Goal: Task Accomplishment & Management: Use online tool/utility

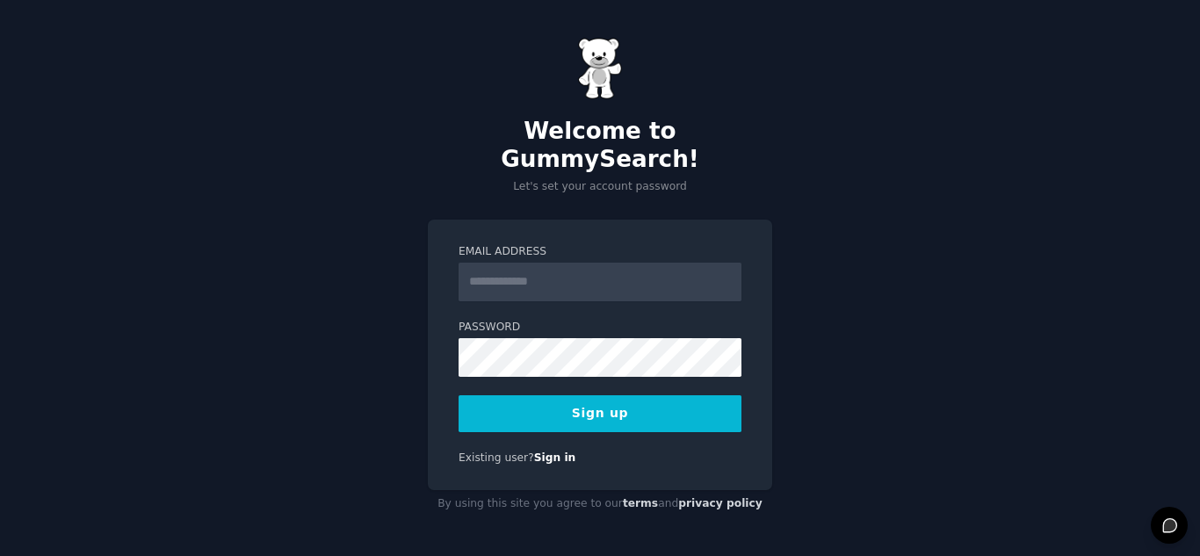
click at [523, 272] on input "Email Address" at bounding box center [599, 282] width 283 height 39
type input "**********"
click at [563, 400] on button "Sign up" at bounding box center [599, 413] width 283 height 37
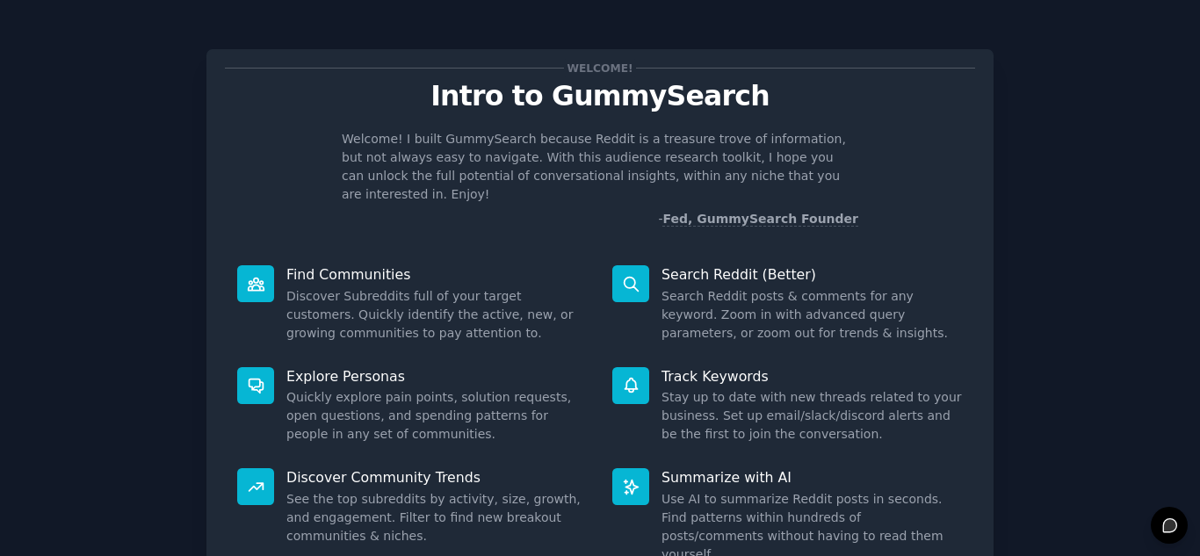
click at [627, 275] on icon at bounding box center [631, 284] width 18 height 18
click at [704, 265] on p "Search Reddit (Better)" at bounding box center [811, 274] width 301 height 18
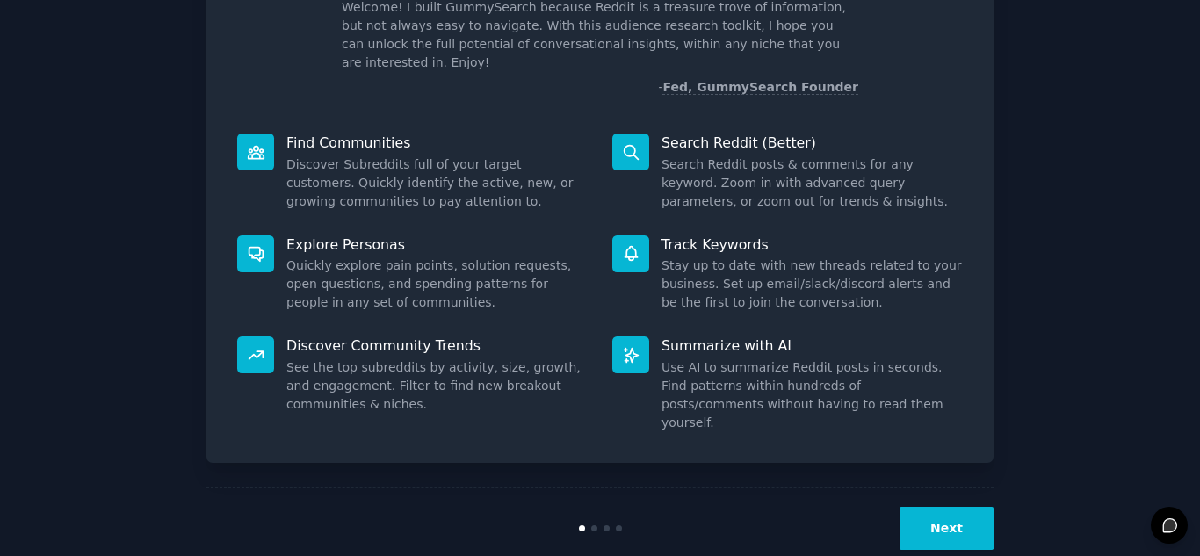
click at [960, 507] on button "Next" at bounding box center [946, 528] width 94 height 43
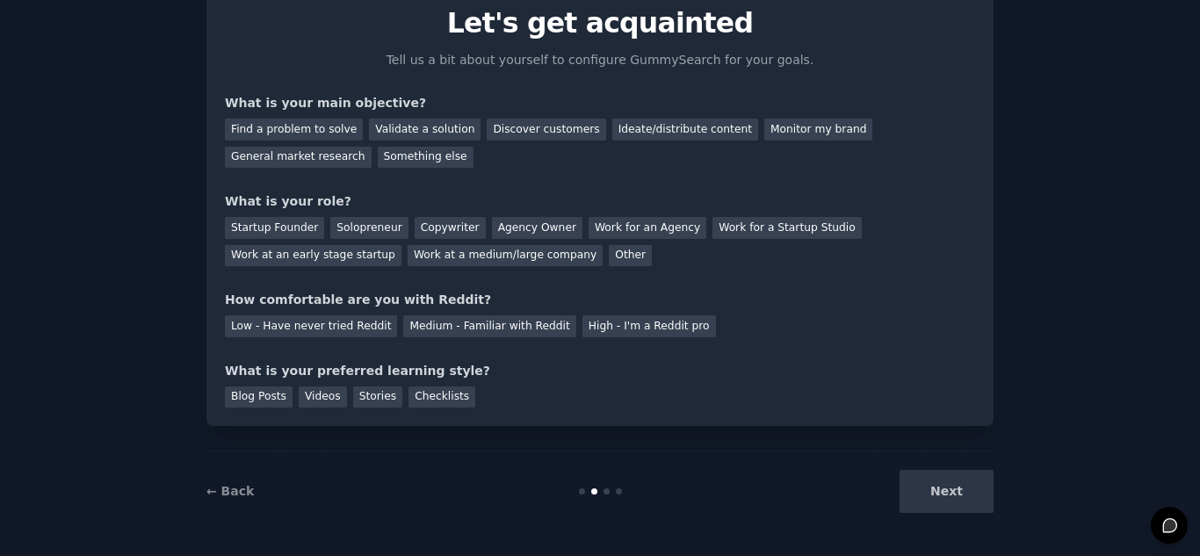
click at [960, 500] on div "Next" at bounding box center [862, 491] width 263 height 43
click at [271, 137] on div "Find a problem to solve" at bounding box center [294, 130] width 138 height 22
click at [509, 128] on div "Discover customers" at bounding box center [546, 130] width 119 height 22
click at [290, 126] on div "Find a problem to solve" at bounding box center [294, 130] width 138 height 22
click at [764, 130] on div "Monitor my brand" at bounding box center [818, 130] width 108 height 22
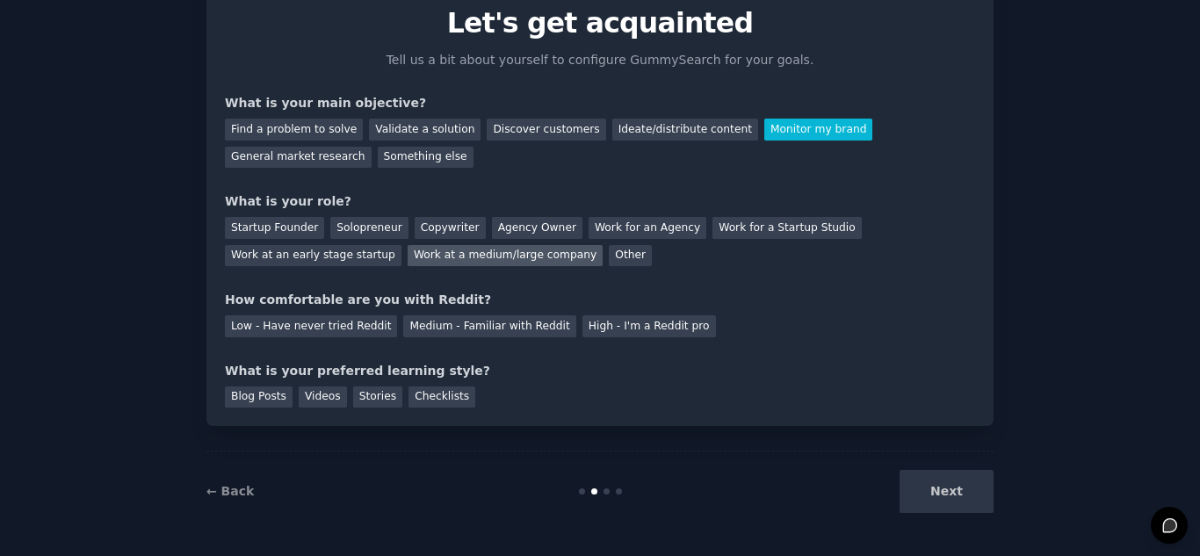
click at [407, 256] on div "Work at a medium/large company" at bounding box center [504, 256] width 195 height 22
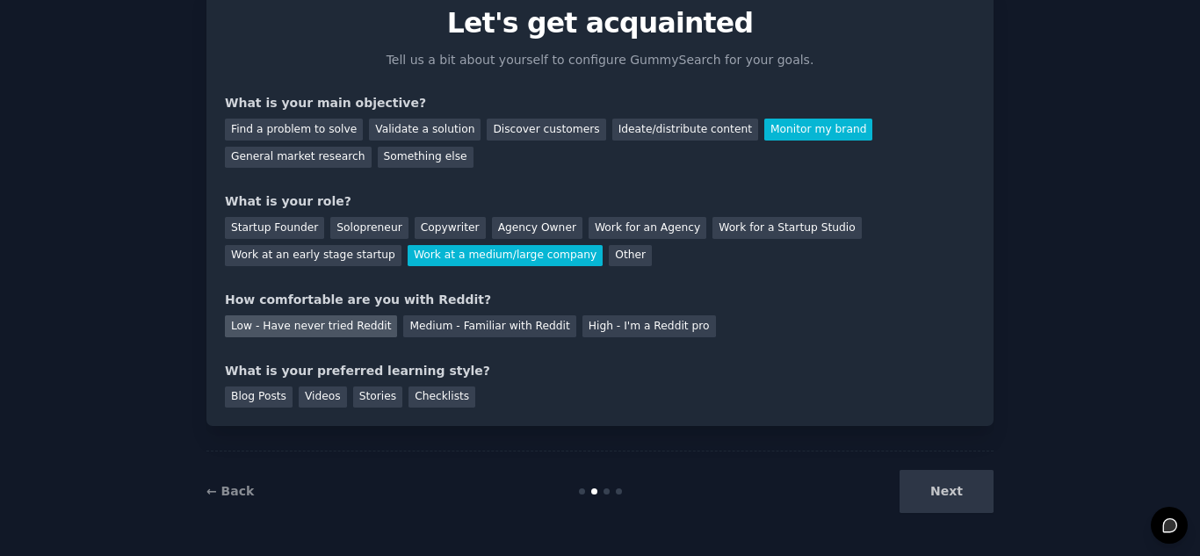
click at [278, 329] on div "Low - Have never tried Reddit" at bounding box center [311, 326] width 172 height 22
click at [251, 398] on div "Blog Posts" at bounding box center [259, 397] width 68 height 22
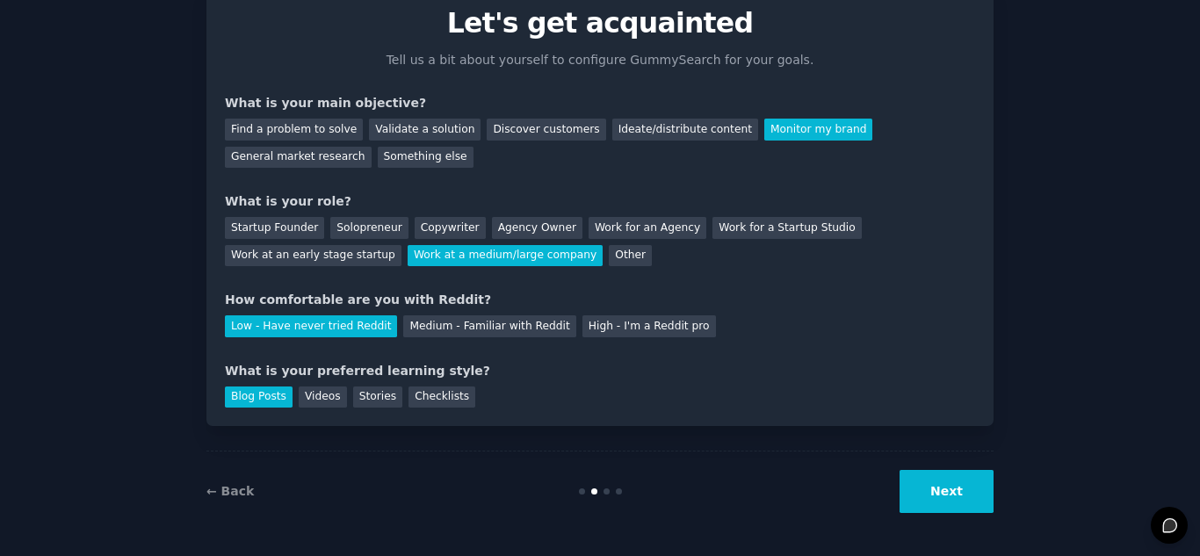
click at [941, 501] on button "Next" at bounding box center [946, 491] width 94 height 43
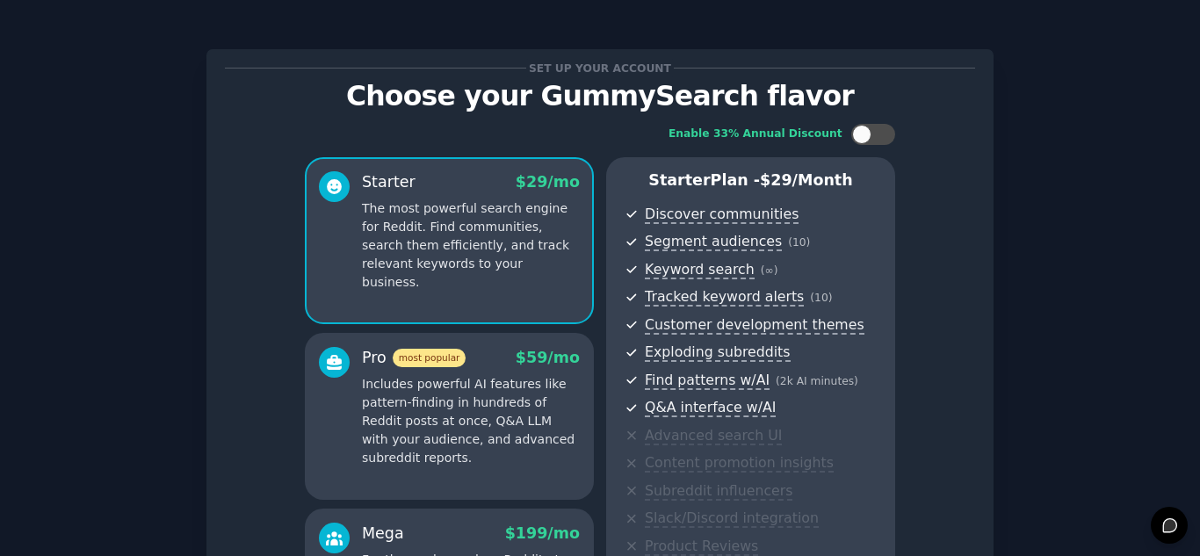
scroll to position [286, 0]
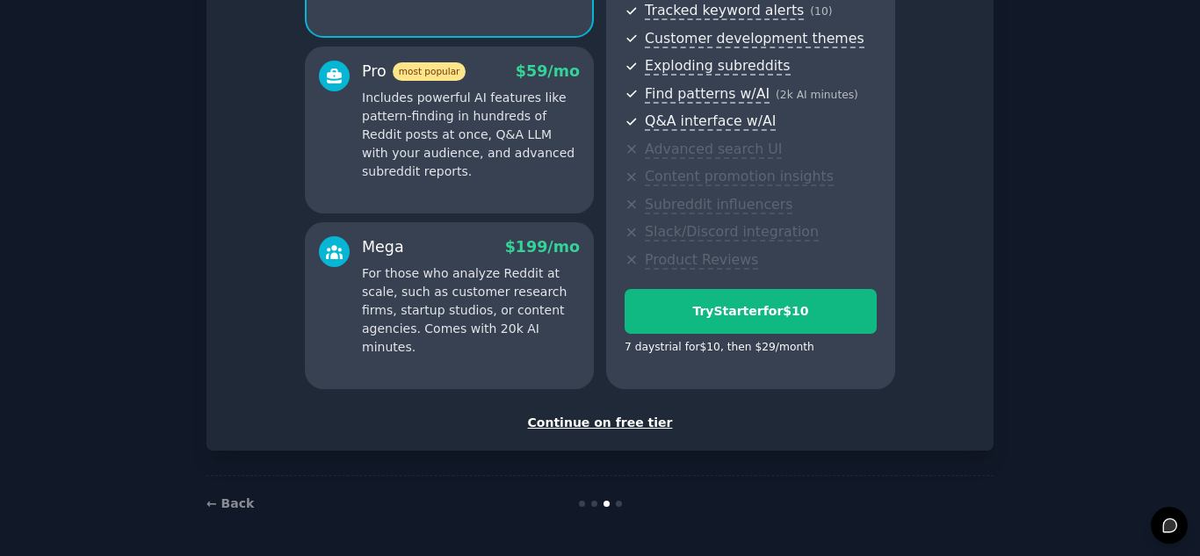
click at [614, 428] on div "Continue on free tier" at bounding box center [600, 423] width 750 height 18
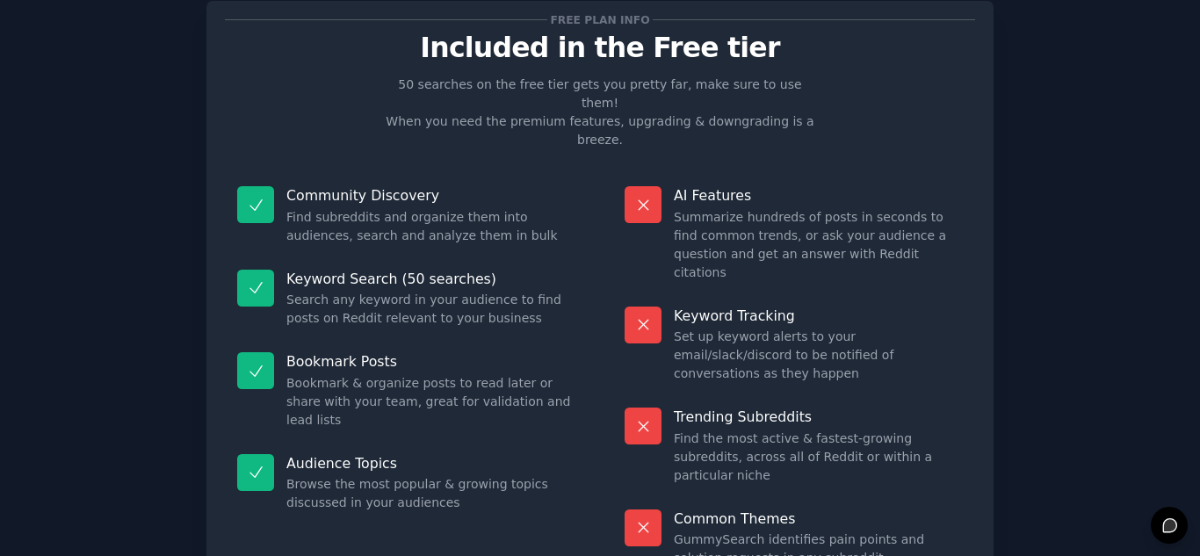
scroll to position [128, 0]
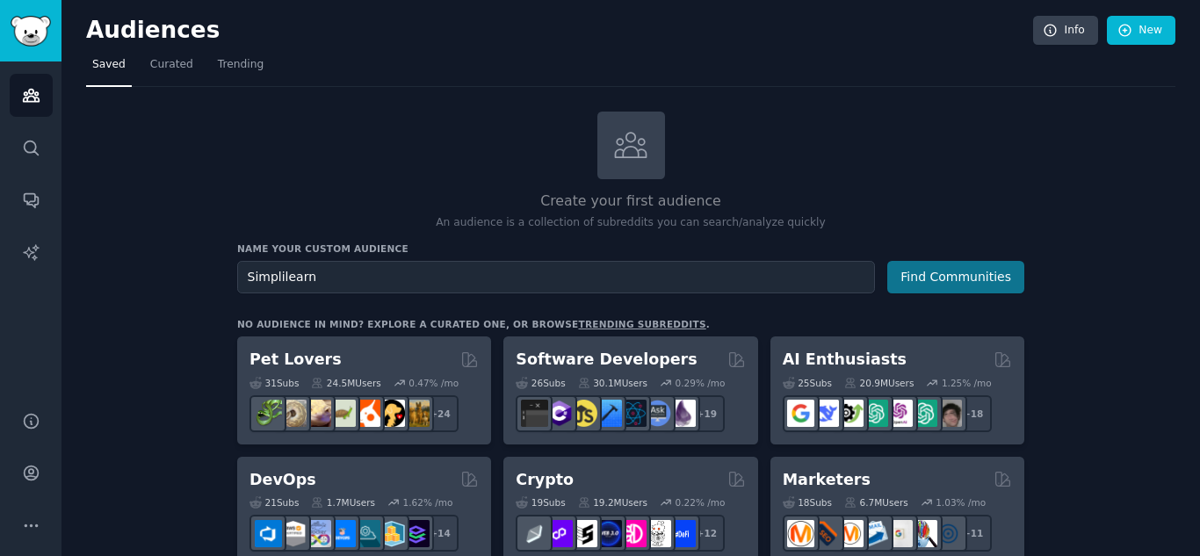
type input "Simplilearn"
click at [919, 285] on button "Find Communities" at bounding box center [955, 277] width 137 height 32
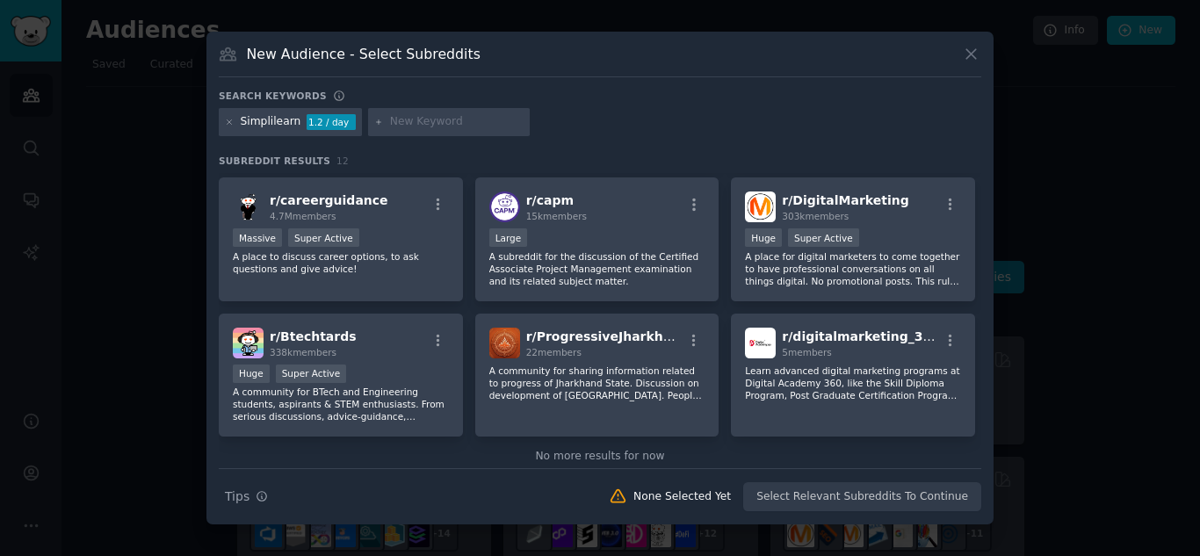
scroll to position [275, 0]
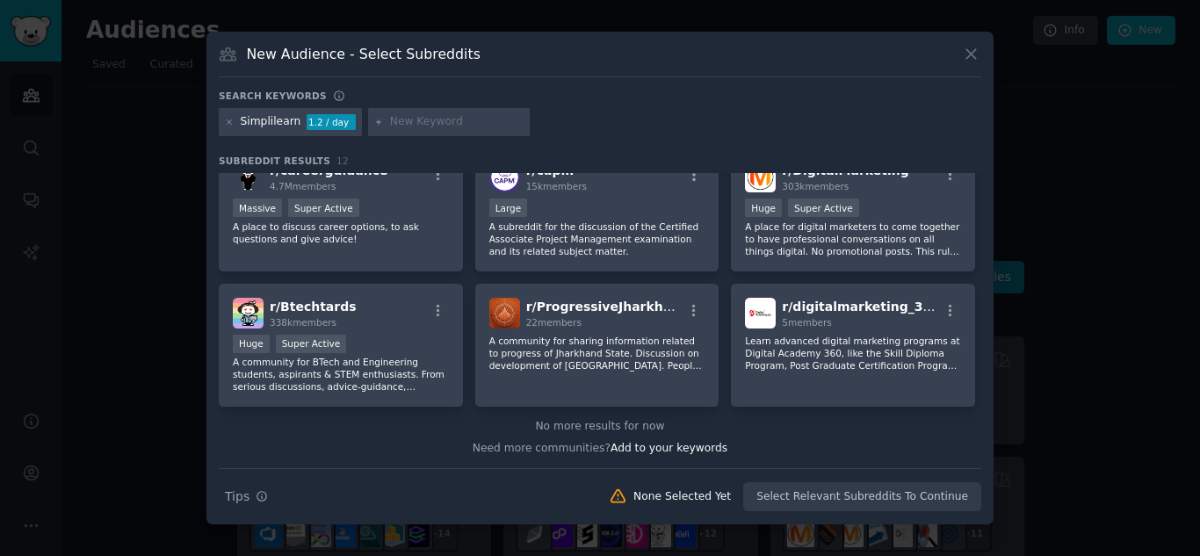
click at [821, 495] on div "Search Tips Tips None Selected Yet Select Relevant Subreddits To Continue" at bounding box center [600, 490] width 762 height 44
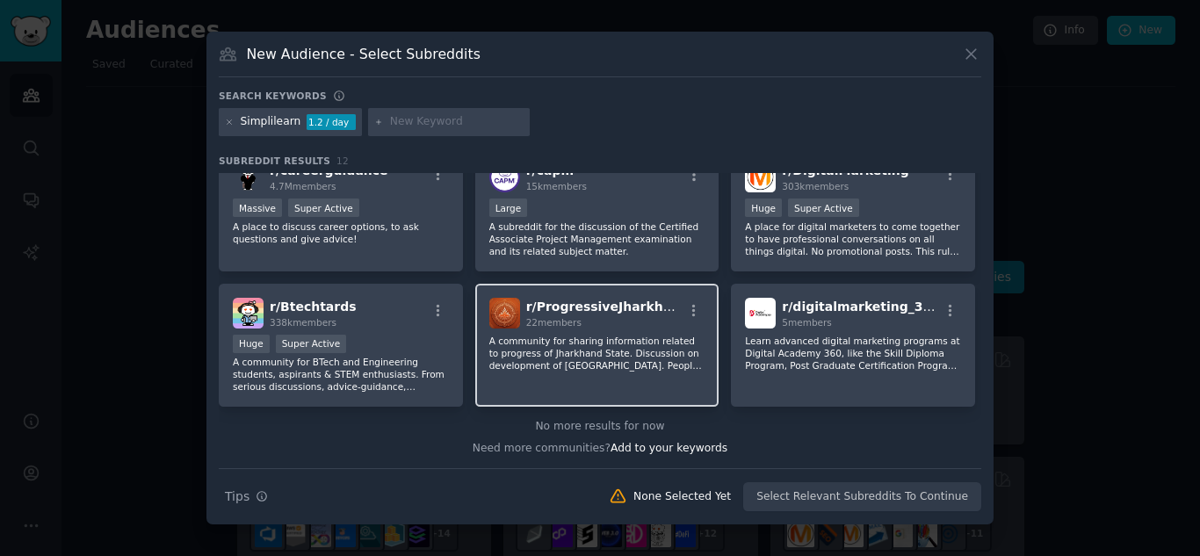
scroll to position [0, 0]
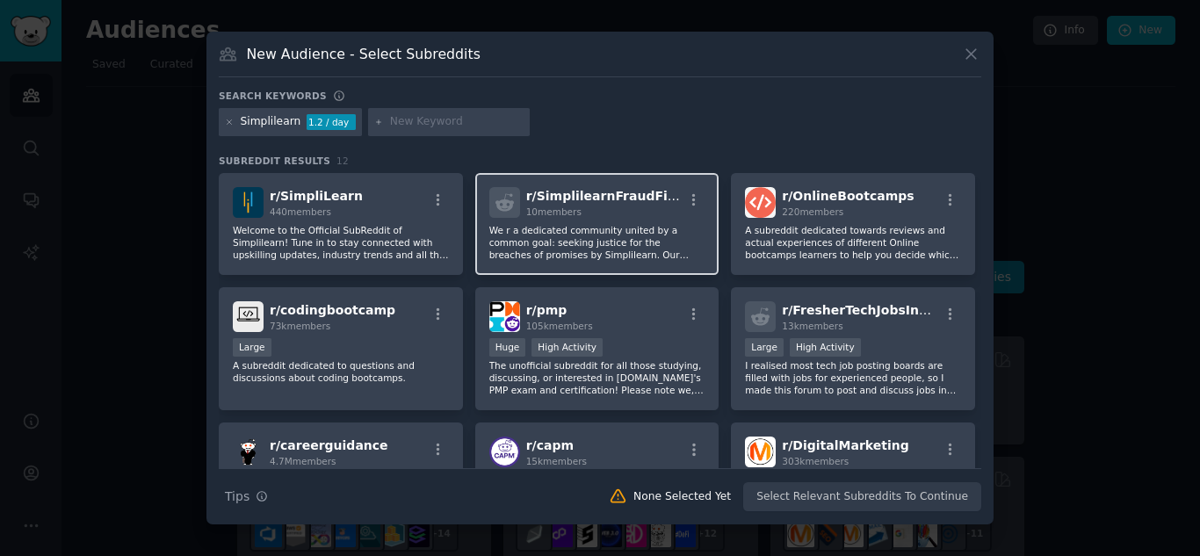
click at [610, 227] on p "We r a dedicated community united by a common goal: seeking justice for the bre…" at bounding box center [597, 242] width 216 height 37
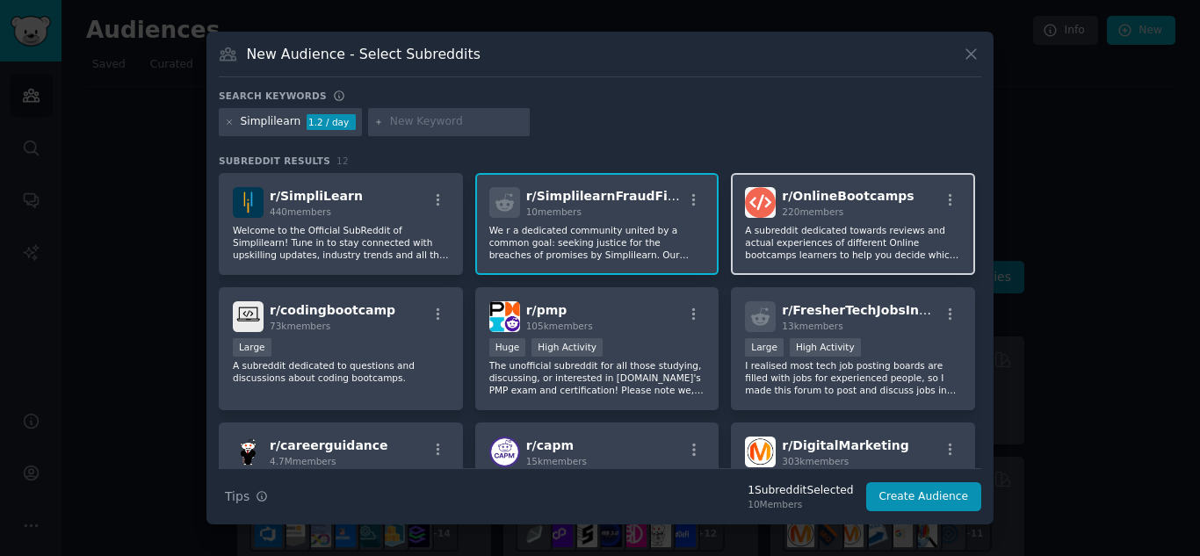
click at [854, 235] on p "A subreddit dedicated towards reviews and actual experiences of different Onlin…" at bounding box center [853, 242] width 216 height 37
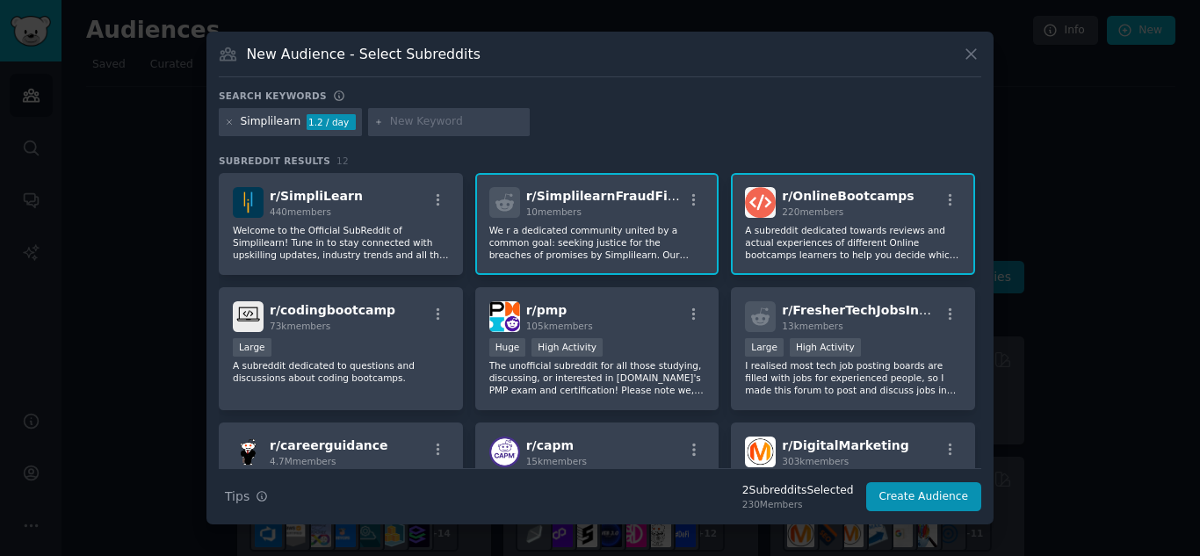
click at [854, 235] on p "A subreddit dedicated towards reviews and actual experiences of different Onlin…" at bounding box center [853, 242] width 216 height 37
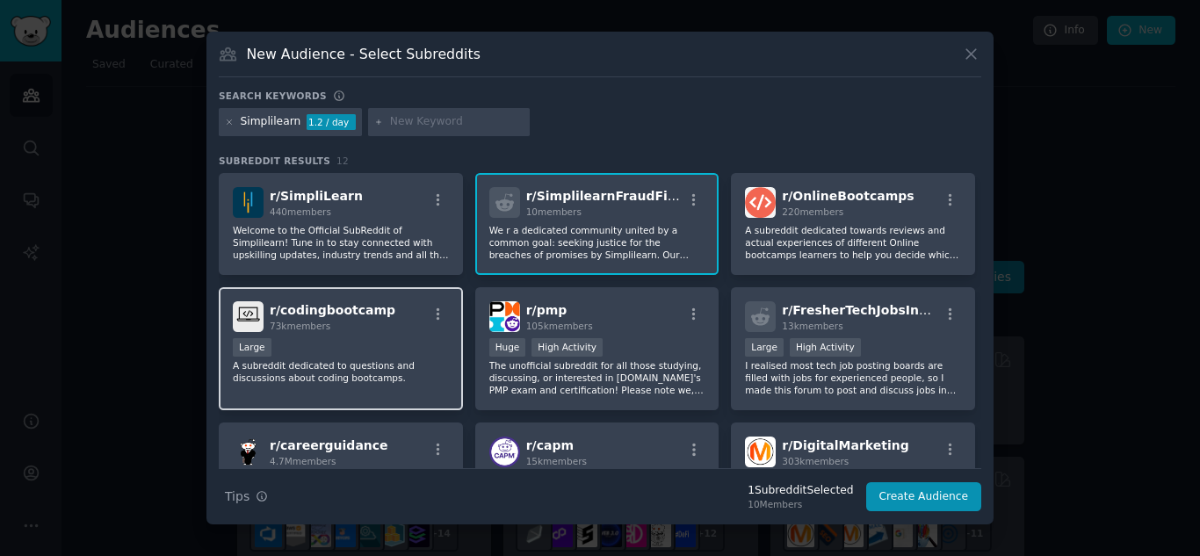
click at [335, 328] on div "73k members" at bounding box center [333, 326] width 126 height 12
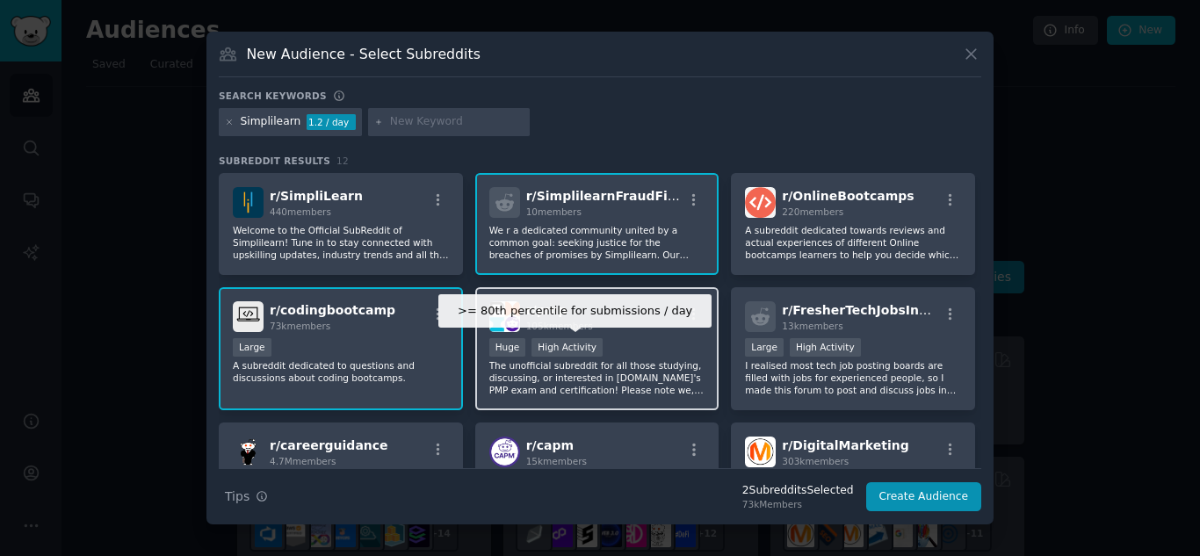
click at [562, 350] on div "High Activity" at bounding box center [566, 347] width 71 height 18
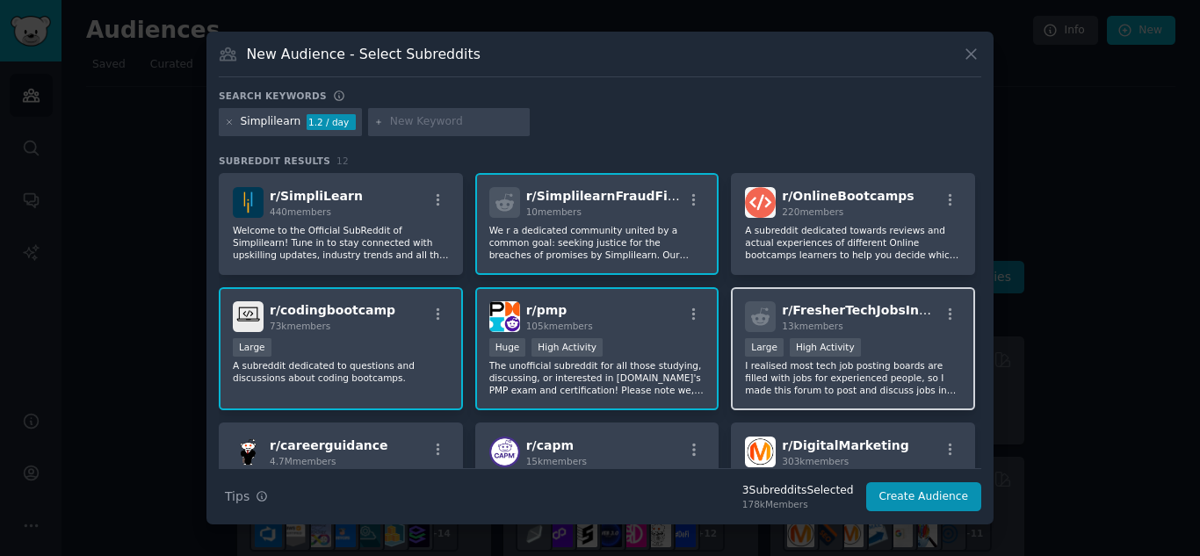
click at [842, 367] on p "I realised most tech job posting boards are filled with jobs for experienced pe…" at bounding box center [853, 377] width 216 height 37
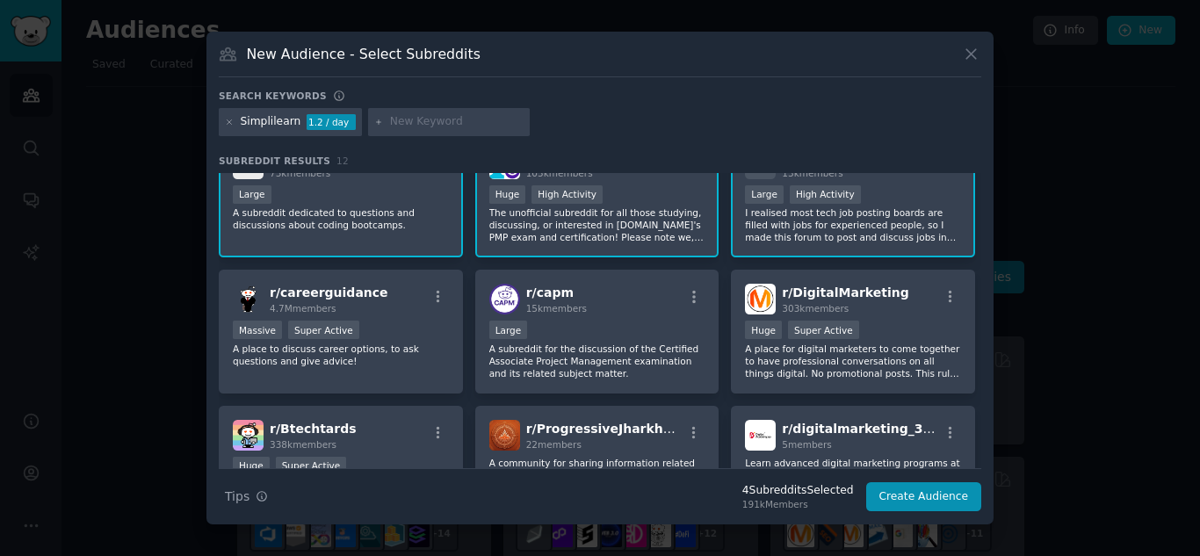
scroll to position [160, 0]
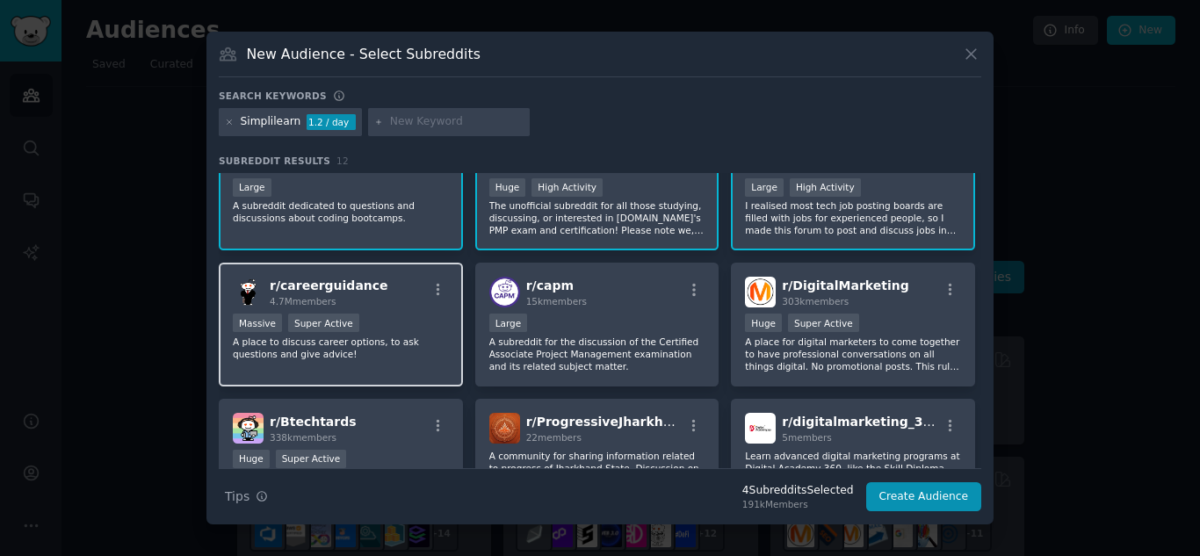
click at [427, 321] on div "Massive Super Active" at bounding box center [341, 325] width 216 height 22
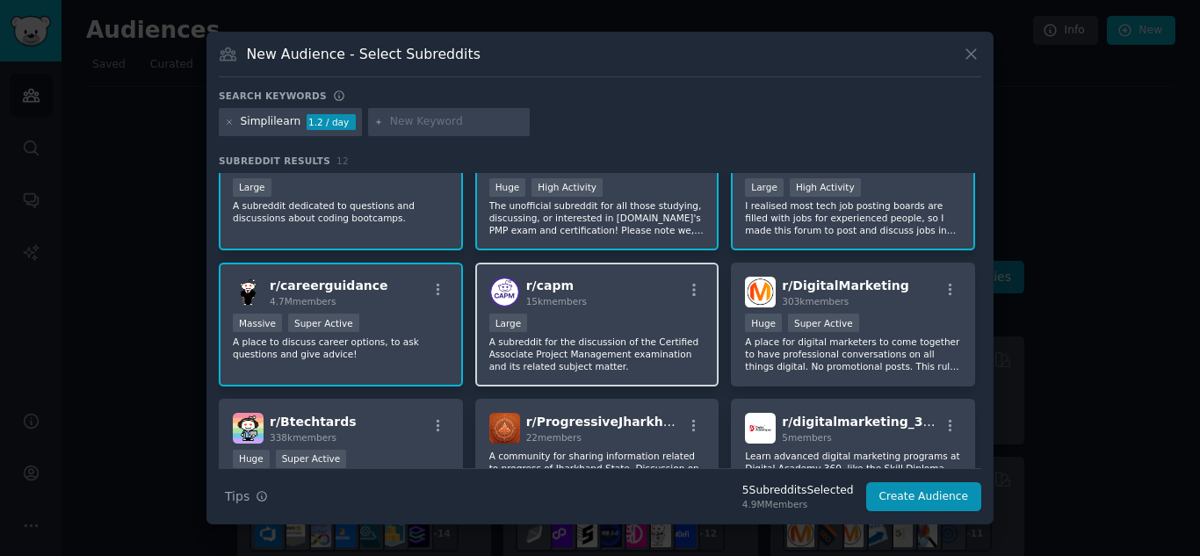
click at [593, 345] on p "A subreddit for the discussion of the Certified Associate Project Management ex…" at bounding box center [597, 353] width 216 height 37
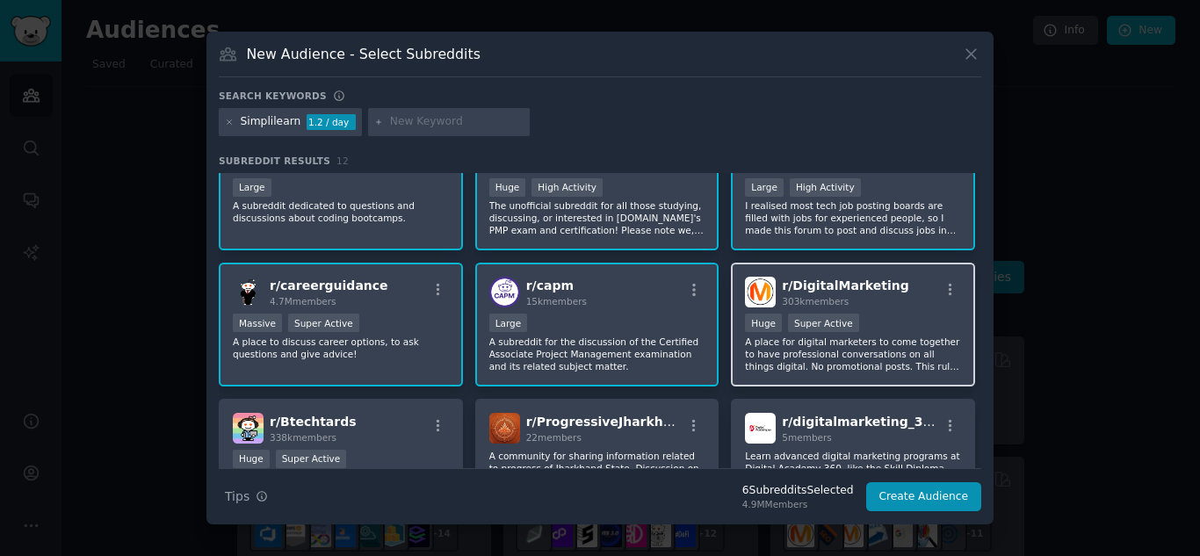
click at [840, 350] on p "A place for digital marketers to come together to have professional conversatio…" at bounding box center [853, 353] width 216 height 37
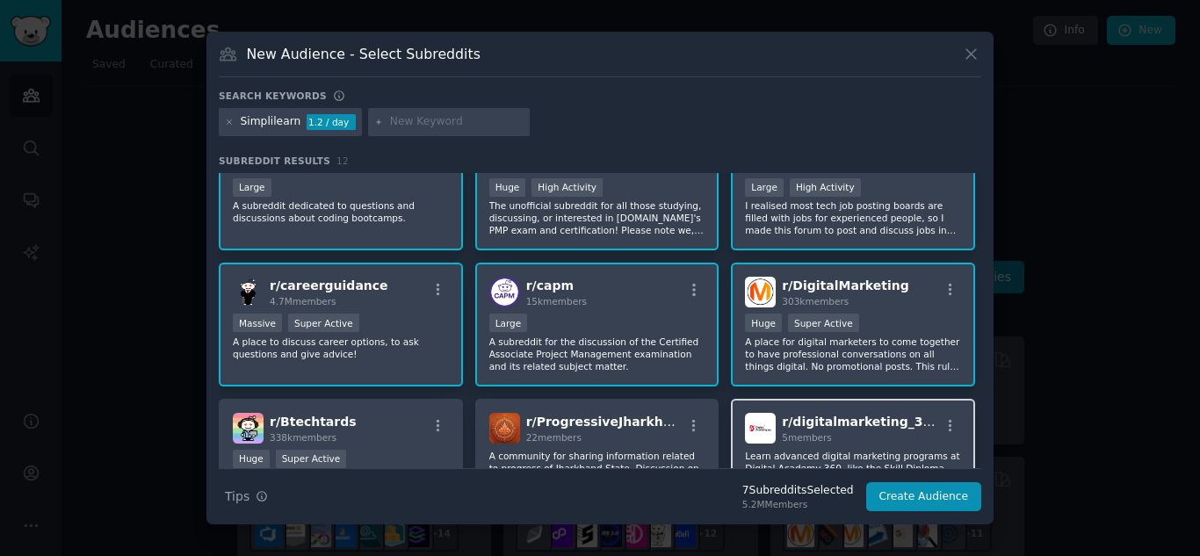
click at [848, 444] on div "r/ digitalmarketing_360 5 members Learn advanced digital marketing programs at …" at bounding box center [853, 461] width 244 height 124
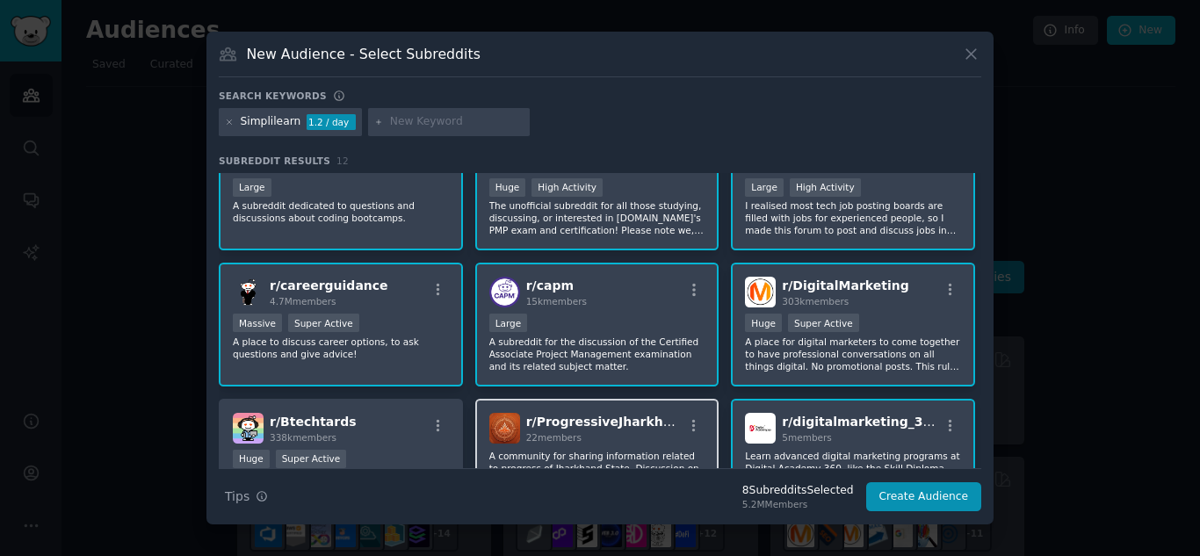
click at [636, 433] on div "22 members" at bounding box center [604, 437] width 157 height 12
click at [398, 433] on div "r/ Btechtards 338k members" at bounding box center [341, 428] width 216 height 31
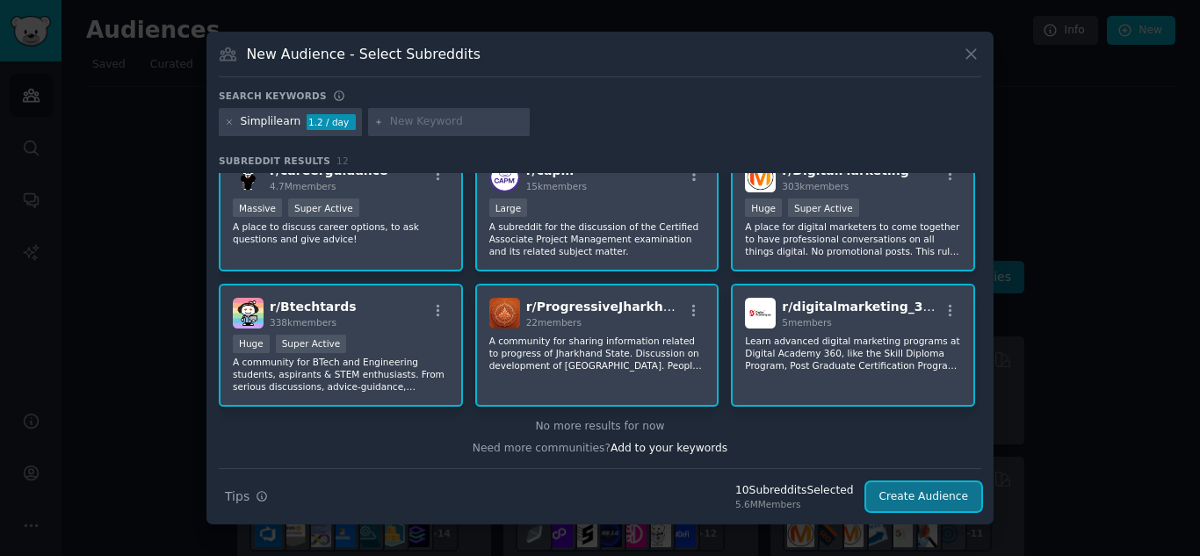
click at [924, 500] on button "Create Audience" at bounding box center [924, 497] width 116 height 30
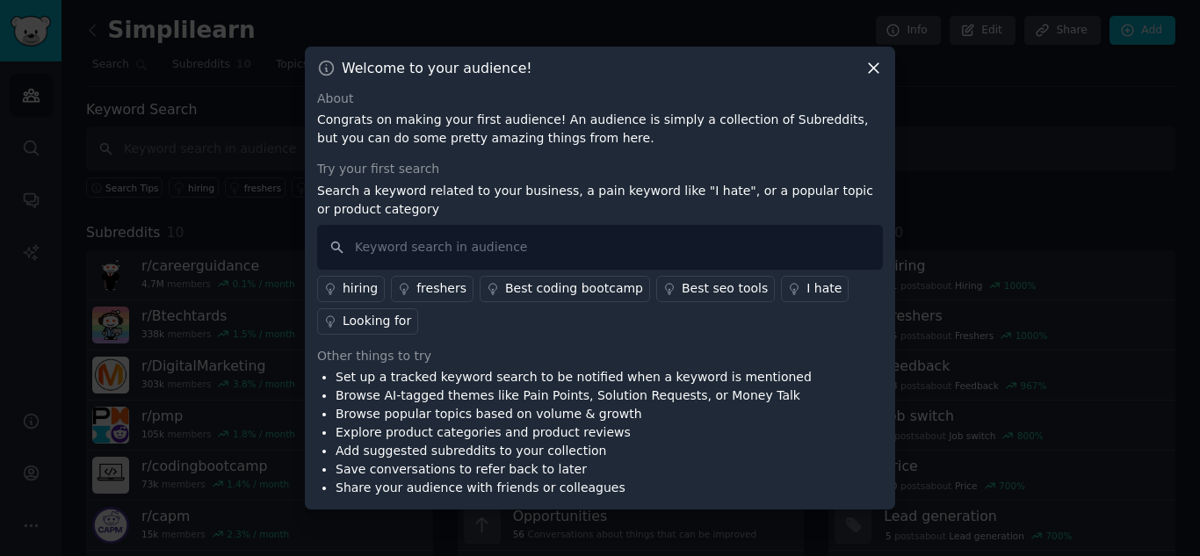
click at [806, 290] on div "I hate" at bounding box center [823, 288] width 35 height 18
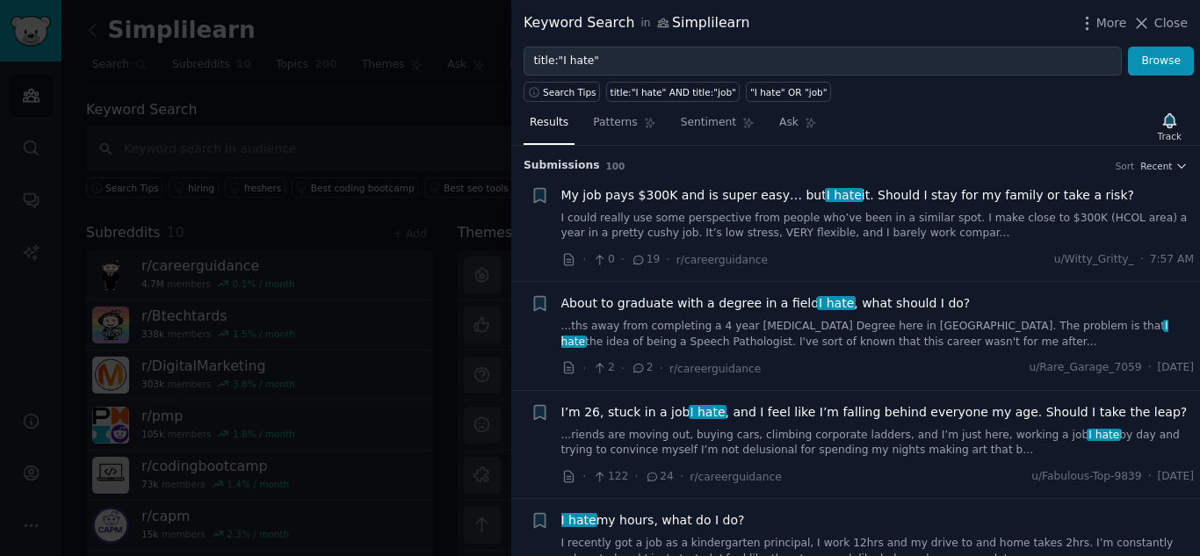
click at [252, 142] on div at bounding box center [600, 278] width 1200 height 556
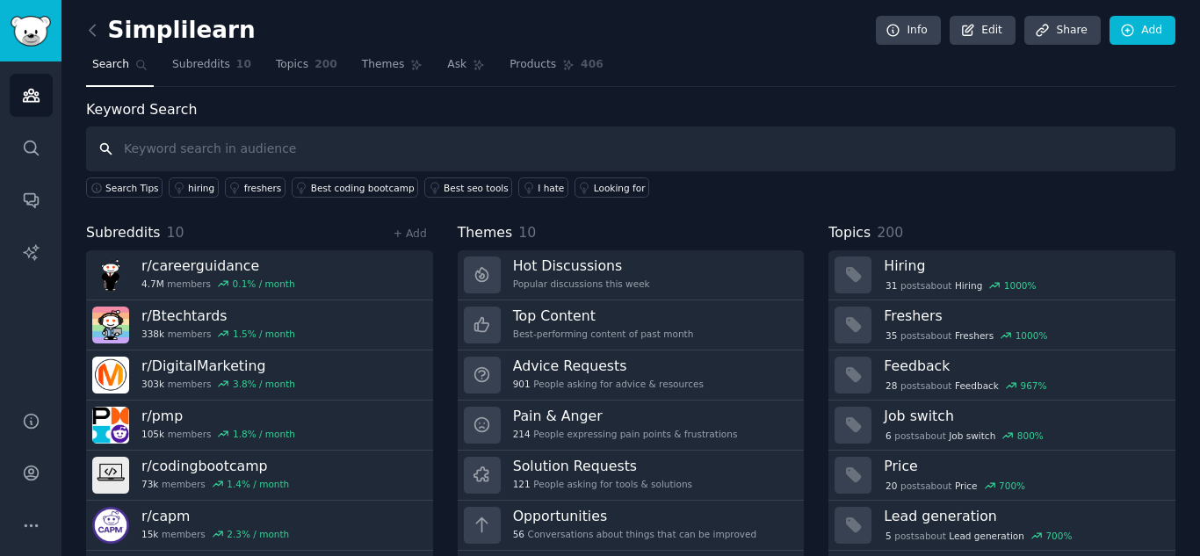
click at [157, 137] on input "text" at bounding box center [630, 148] width 1089 height 45
type input "Fake"
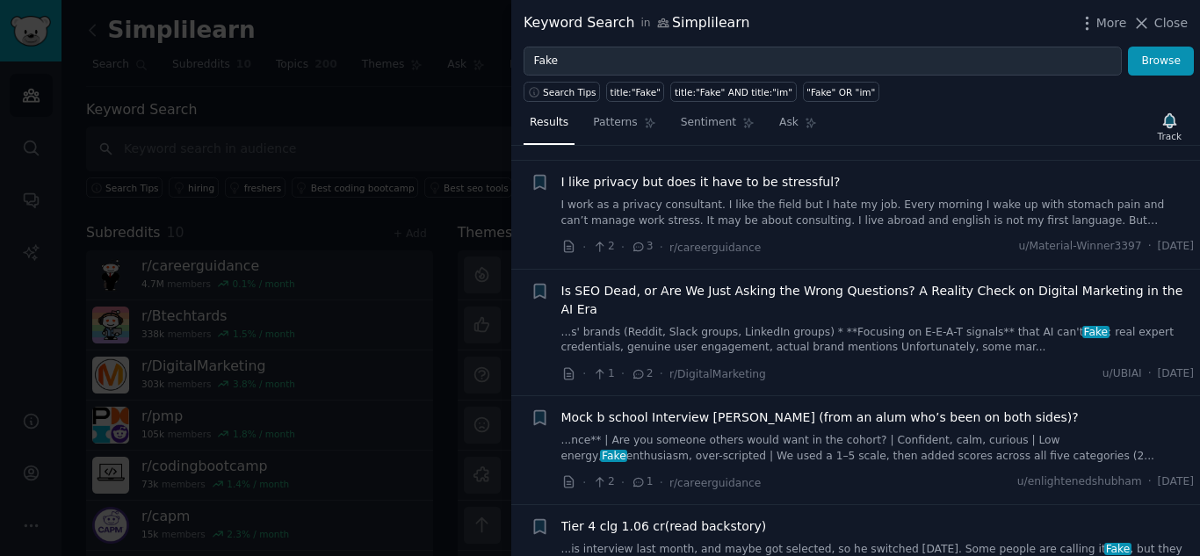
scroll to position [742, 0]
click at [407, 126] on div at bounding box center [600, 278] width 1200 height 556
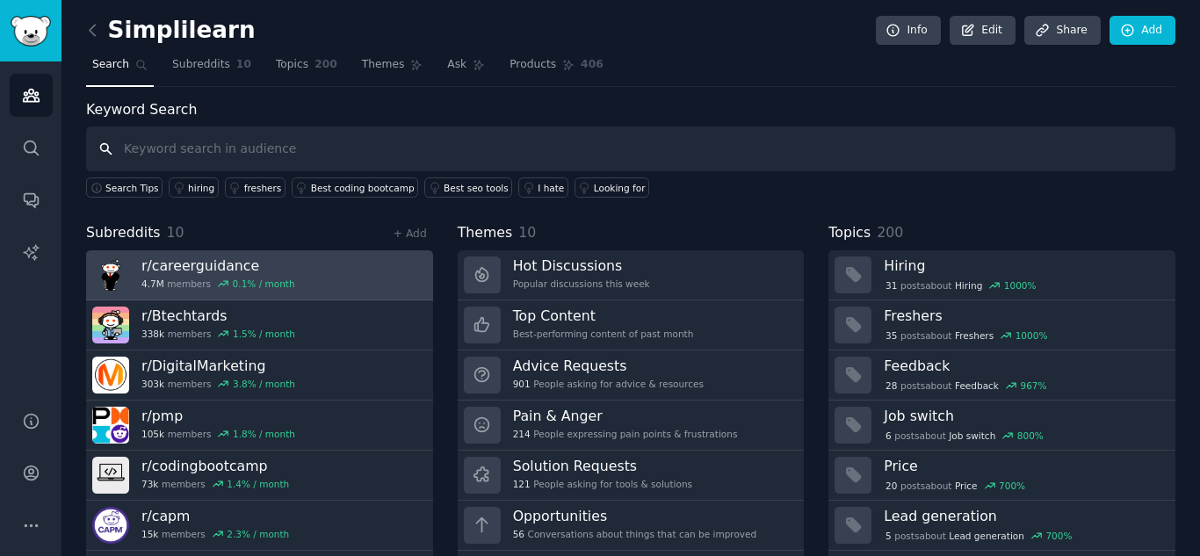
scroll to position [50, 0]
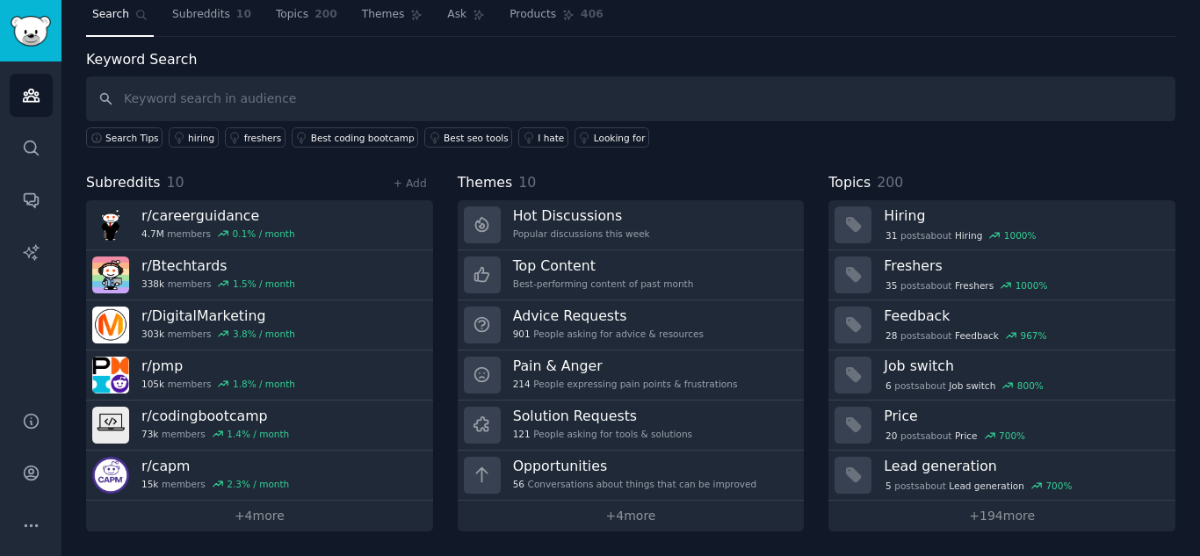
click at [452, 376] on div "Subreddits 10 + Add r/ careerguidance 4.7M members 0.1 % / month r/ Btechtards …" at bounding box center [630, 351] width 1089 height 359
click at [187, 112] on input "text" at bounding box center [630, 98] width 1089 height 45
type input "Simplilearn"
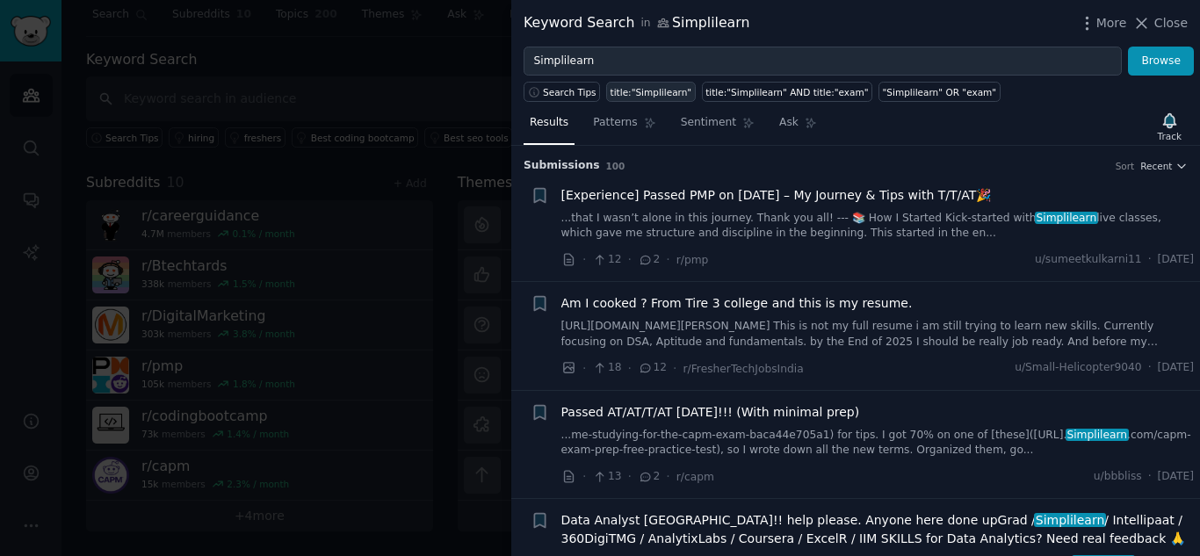
click at [623, 90] on div "title:"Simplilearn"" at bounding box center [651, 92] width 82 height 12
type input "title:"Simplilearn""
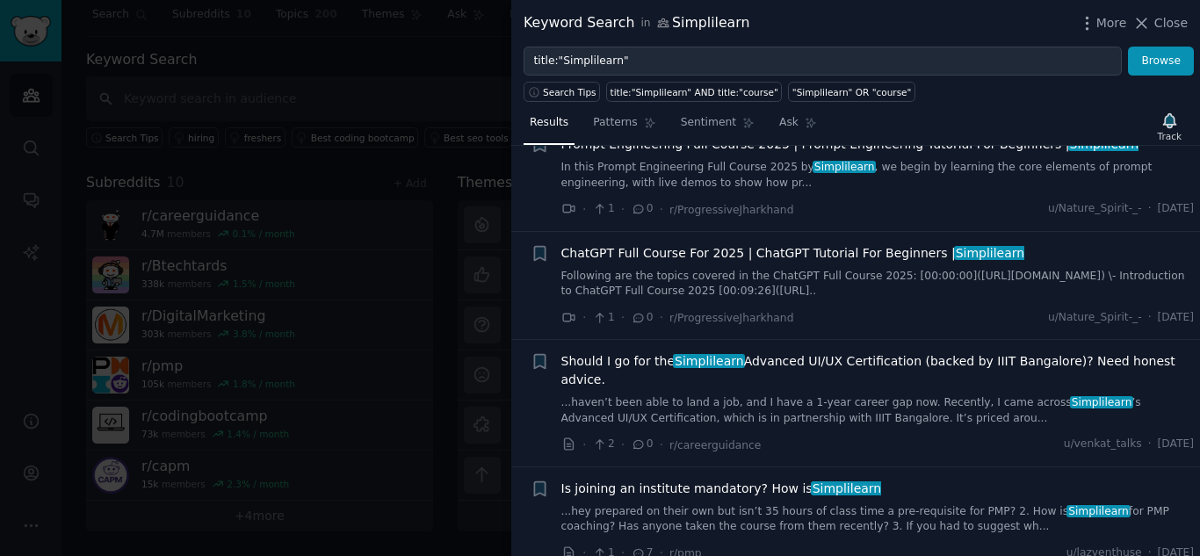
scroll to position [414, 0]
